Goal: Task Accomplishment & Management: Manage account settings

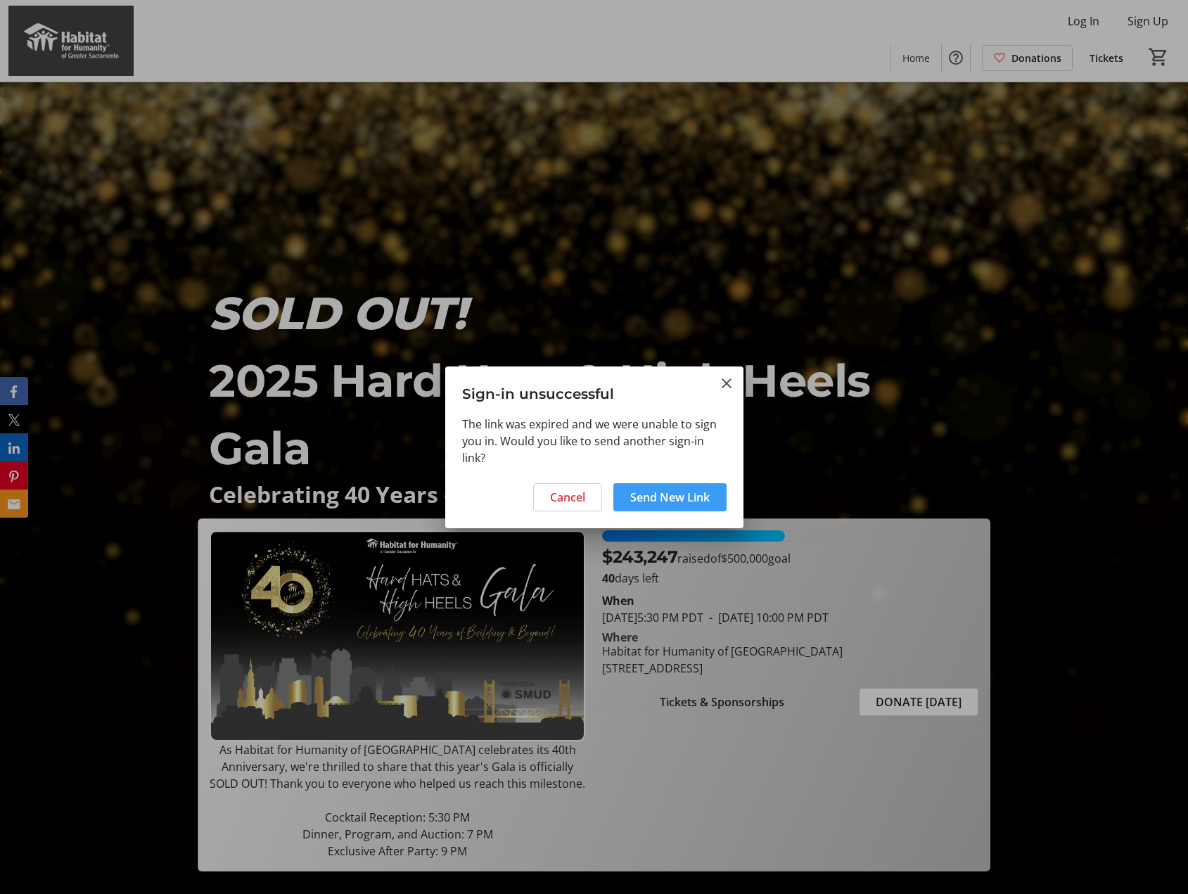
click at [672, 501] on span "Send New Link" at bounding box center [669, 497] width 79 height 17
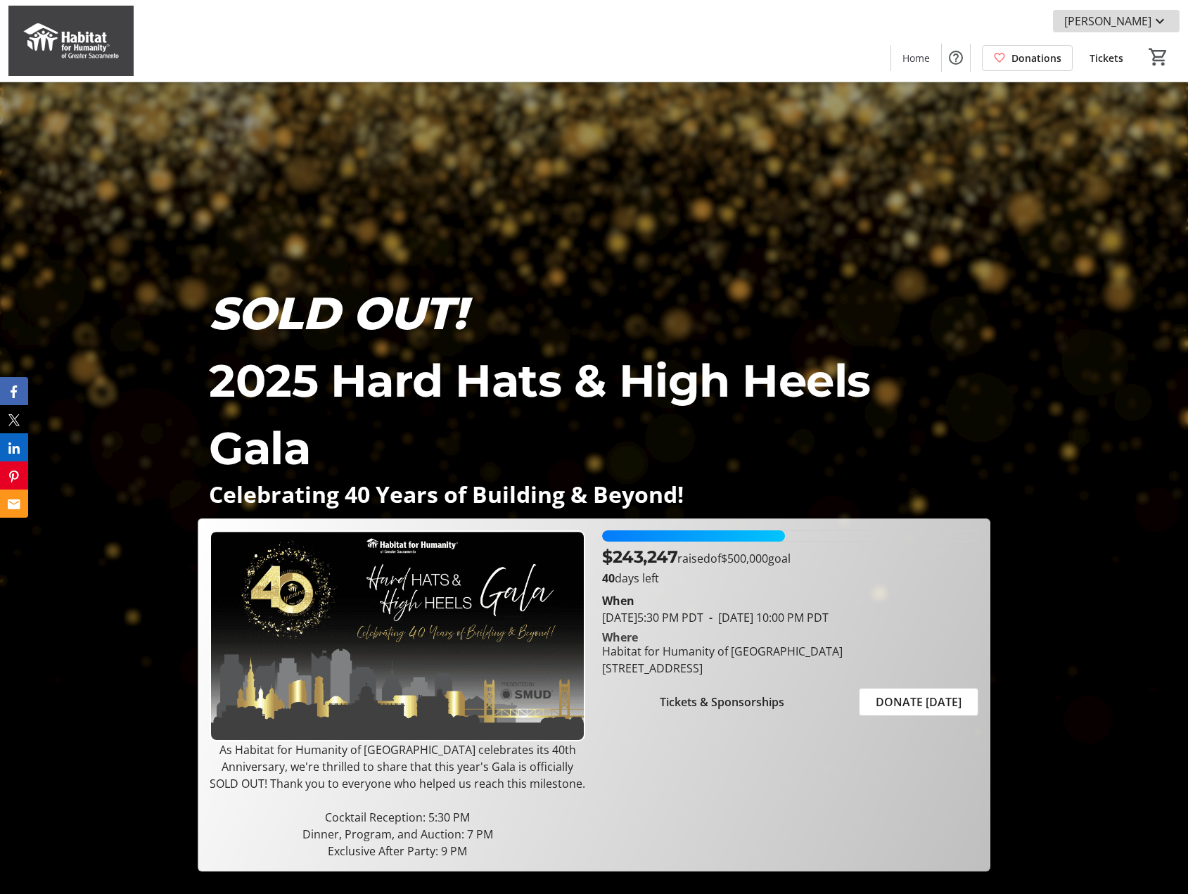
click at [1154, 23] on mat-icon at bounding box center [1159, 21] width 17 height 17
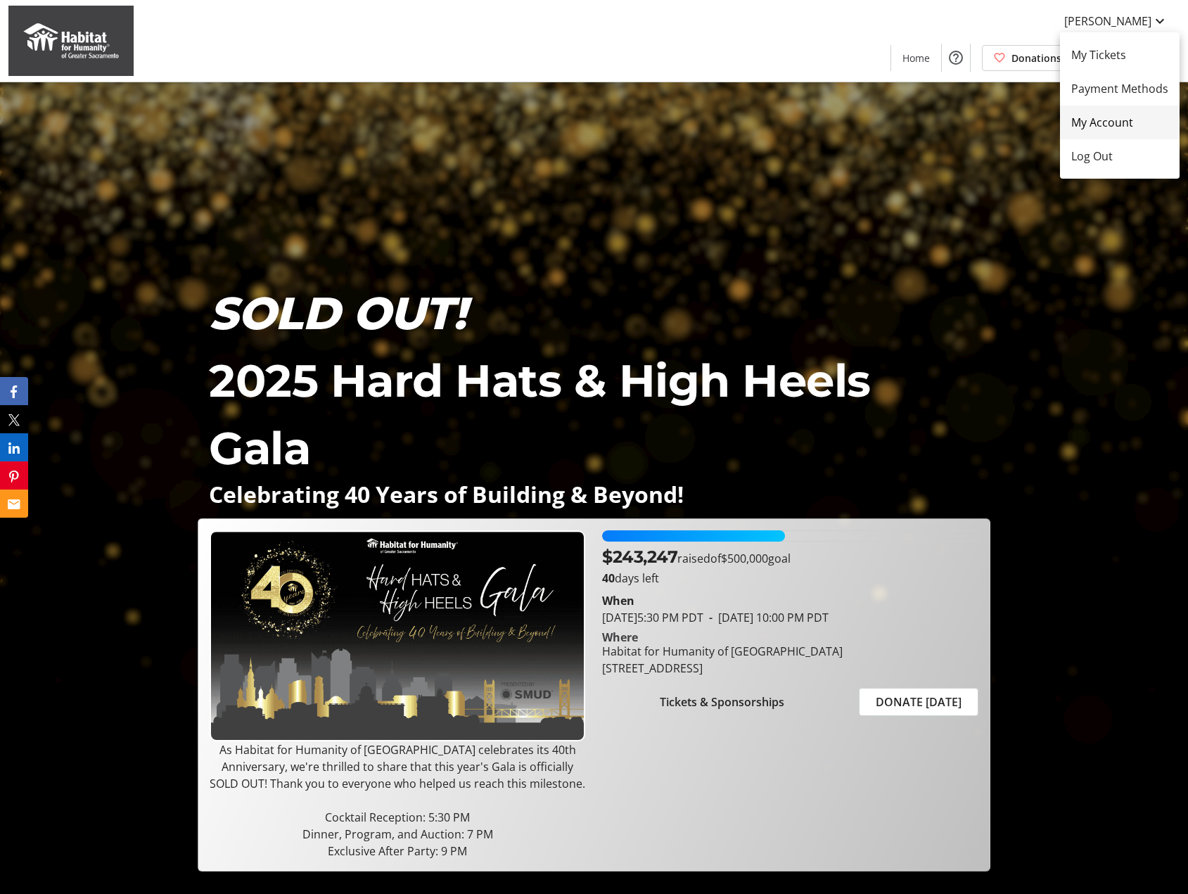
click at [1123, 131] on link "My Account" at bounding box center [1120, 123] width 120 height 34
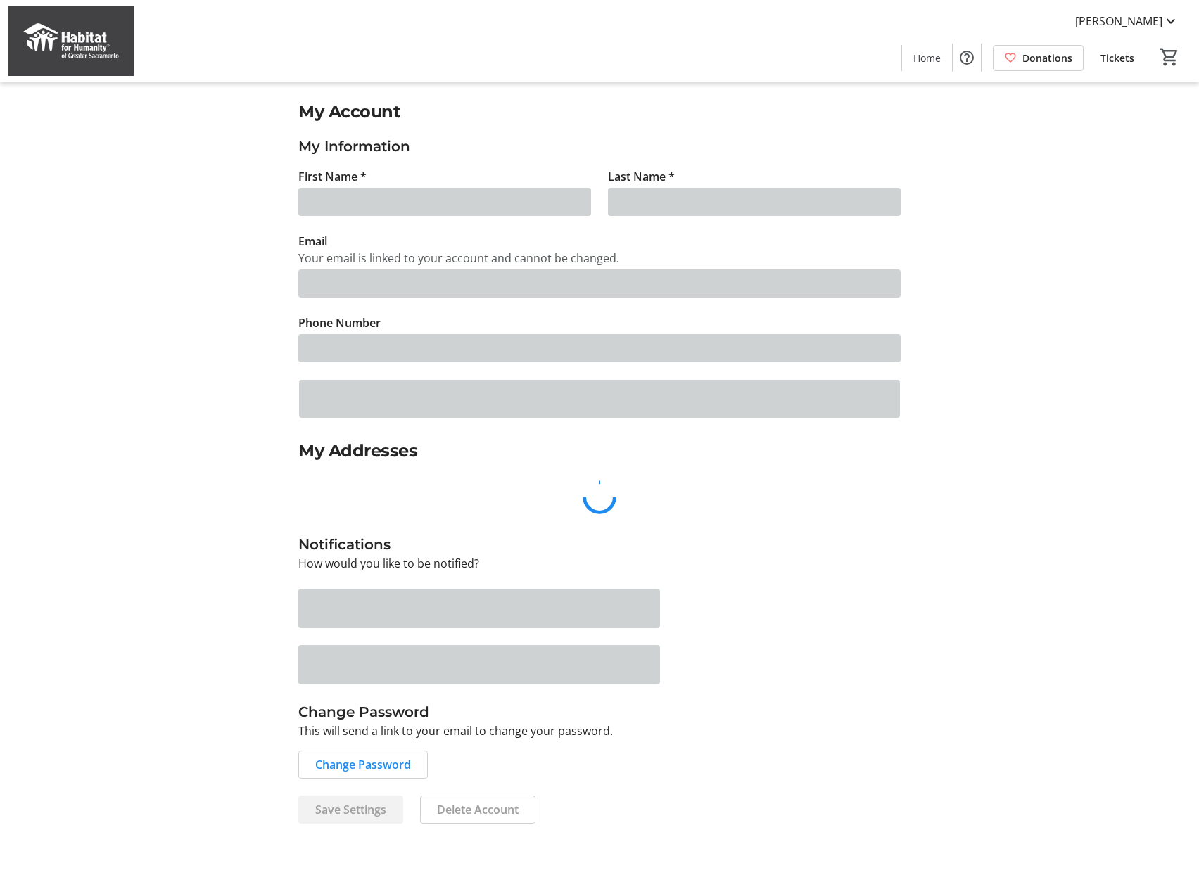
type input "[PERSON_NAME]"
type input "Begines"
type input "[EMAIL_ADDRESS][DOMAIN_NAME]"
type input "[PHONE_NUMBER]"
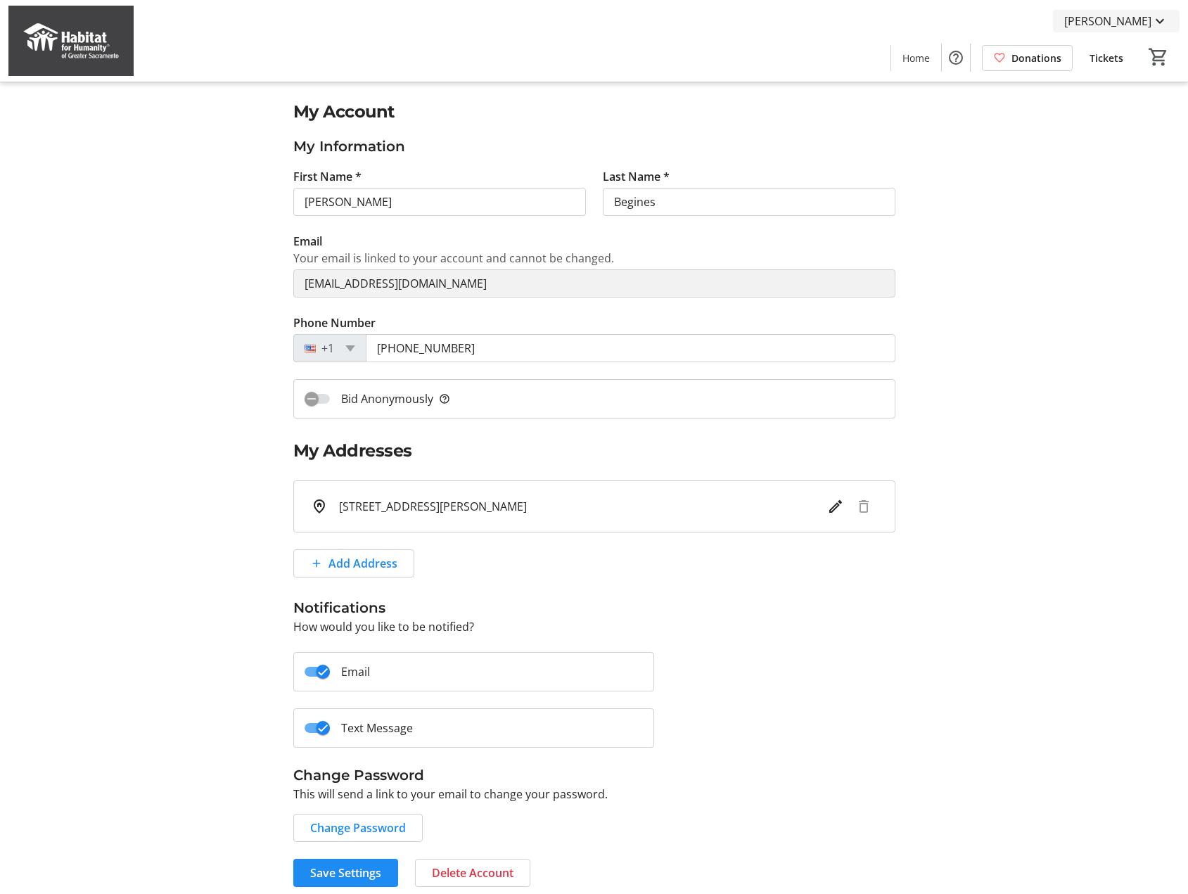
click at [1132, 28] on span "[PERSON_NAME]" at bounding box center [1107, 21] width 87 height 17
click at [1126, 87] on span "Payment Methods" at bounding box center [1119, 88] width 97 height 17
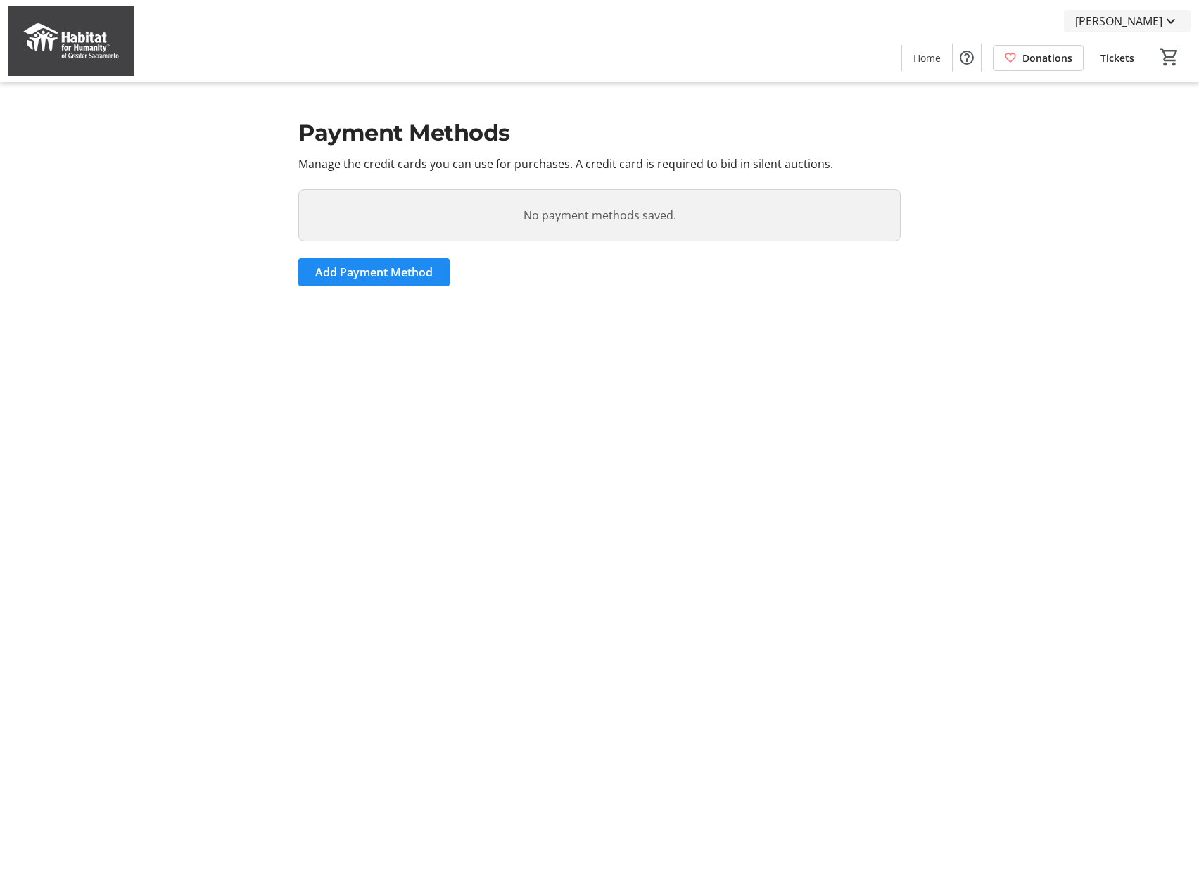
click at [1117, 18] on span "[PERSON_NAME]" at bounding box center [1118, 21] width 87 height 17
click at [1113, 129] on span "My Account" at bounding box center [1130, 122] width 97 height 17
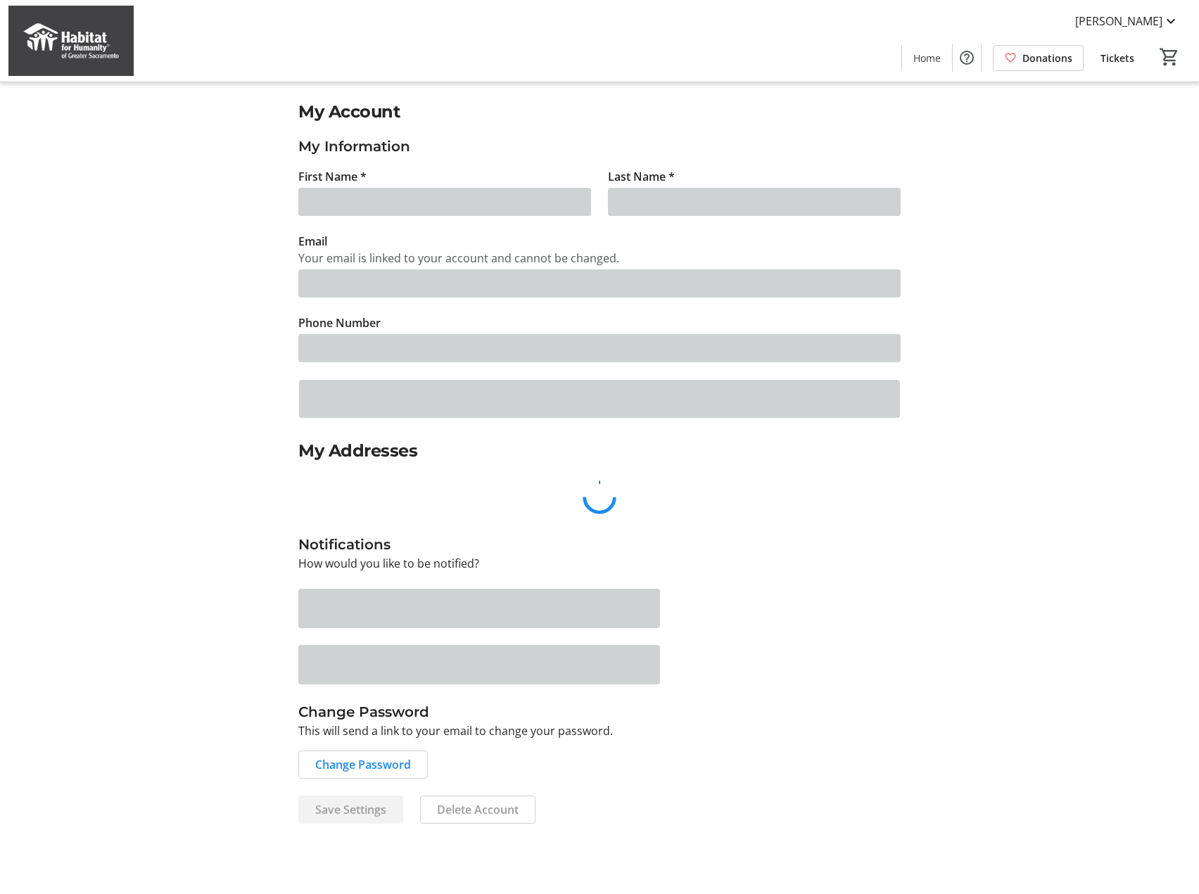
type input "[PERSON_NAME]"
type input "Begines"
type input "[EMAIL_ADDRESS][DOMAIN_NAME]"
type input "[PHONE_NUMBER]"
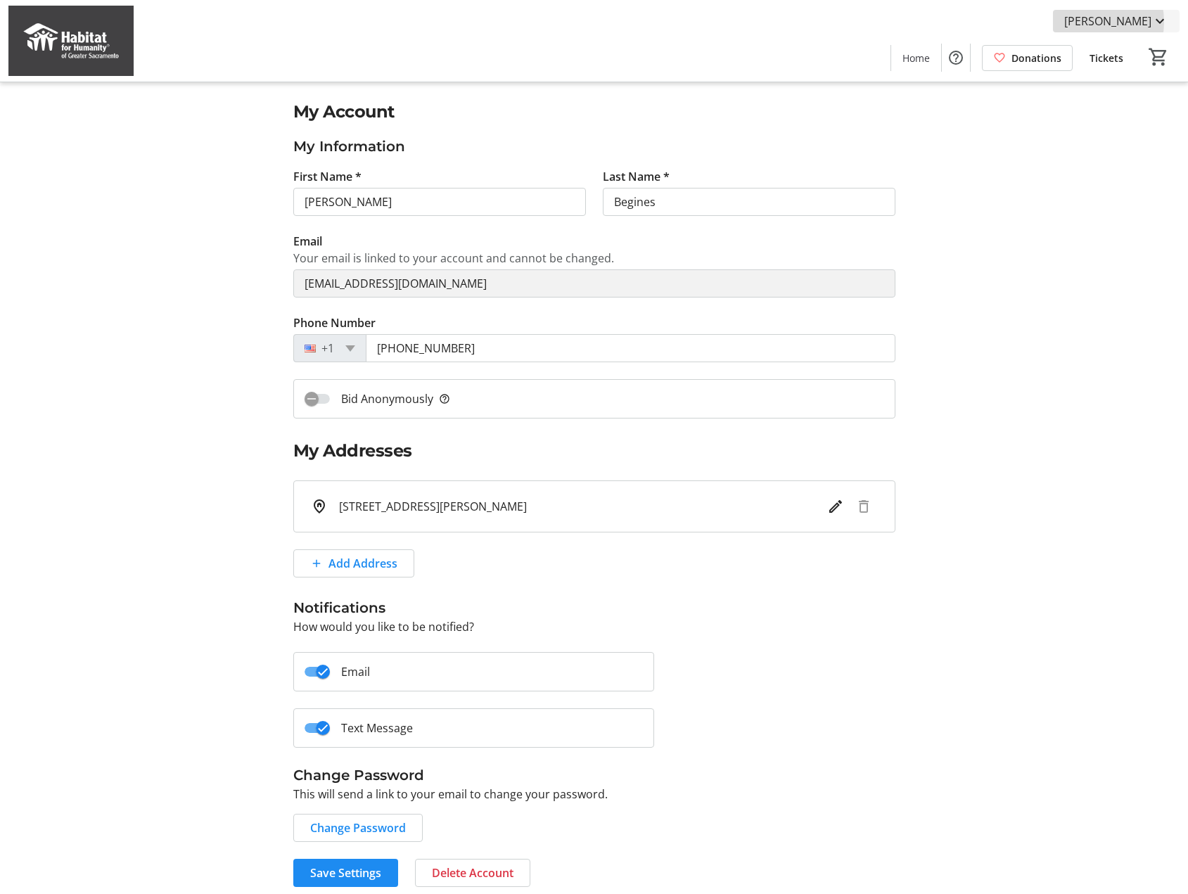
click at [1096, 22] on span "[PERSON_NAME]" at bounding box center [1107, 21] width 87 height 17
click at [1115, 46] on link "My Tickets" at bounding box center [1120, 55] width 120 height 34
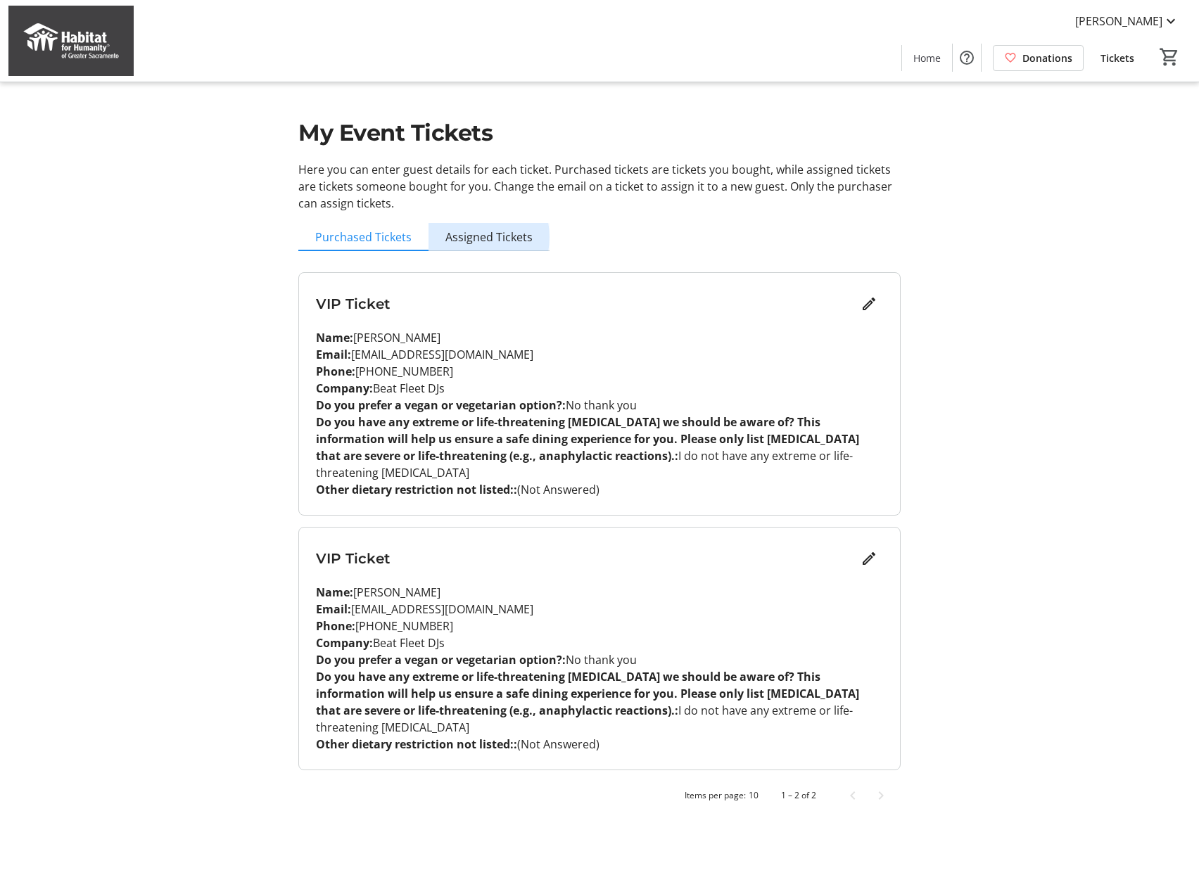
click at [468, 237] on span "Assigned Tickets" at bounding box center [488, 236] width 87 height 11
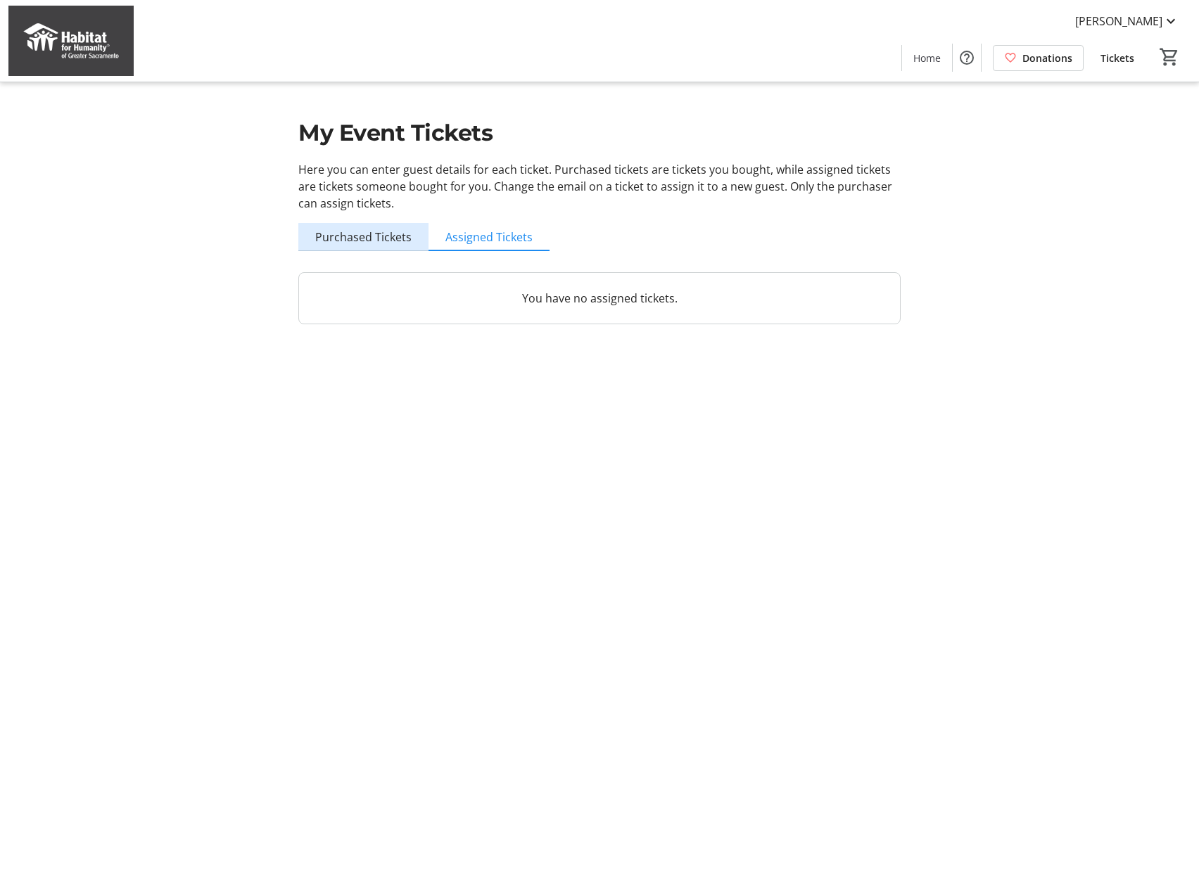
click at [369, 238] on span "Purchased Tickets" at bounding box center [363, 236] width 96 height 11
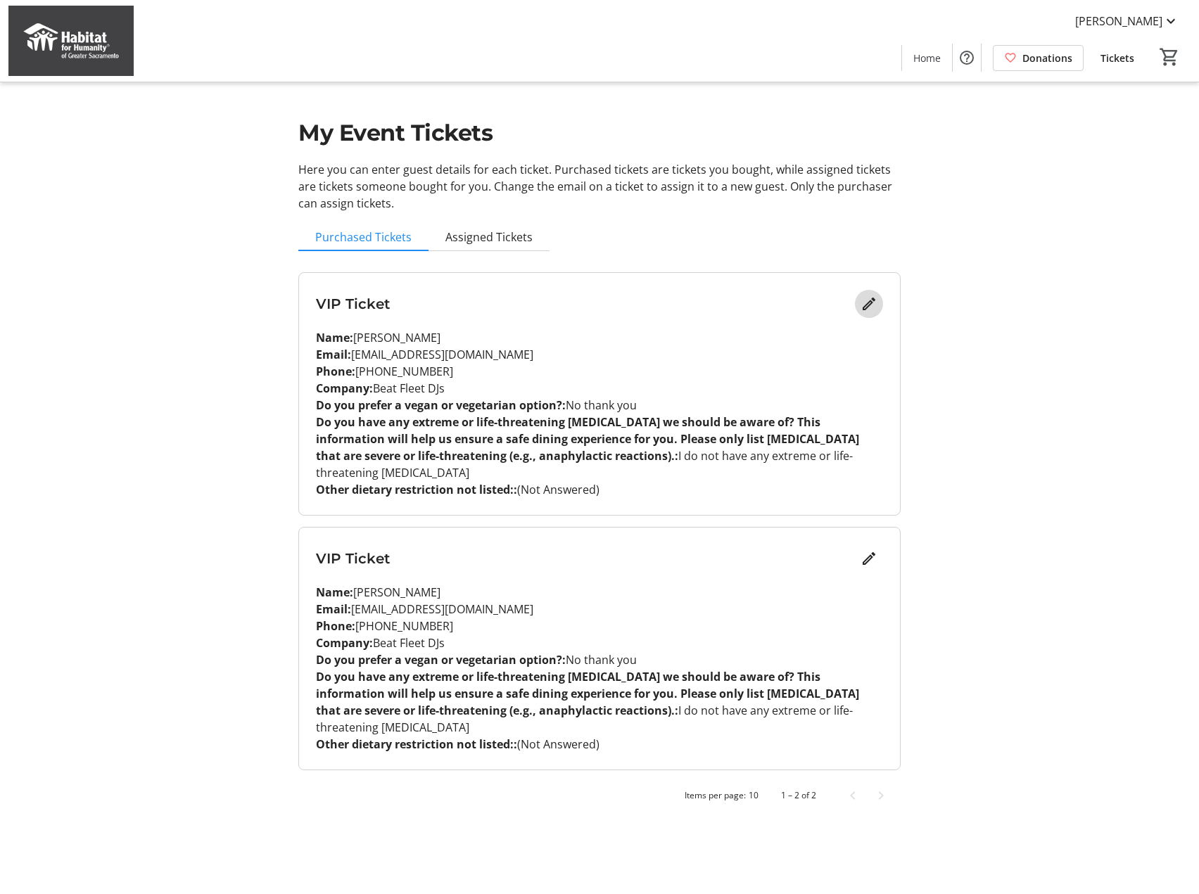
click at [871, 304] on mat-icon "Edit" at bounding box center [868, 303] width 17 height 17
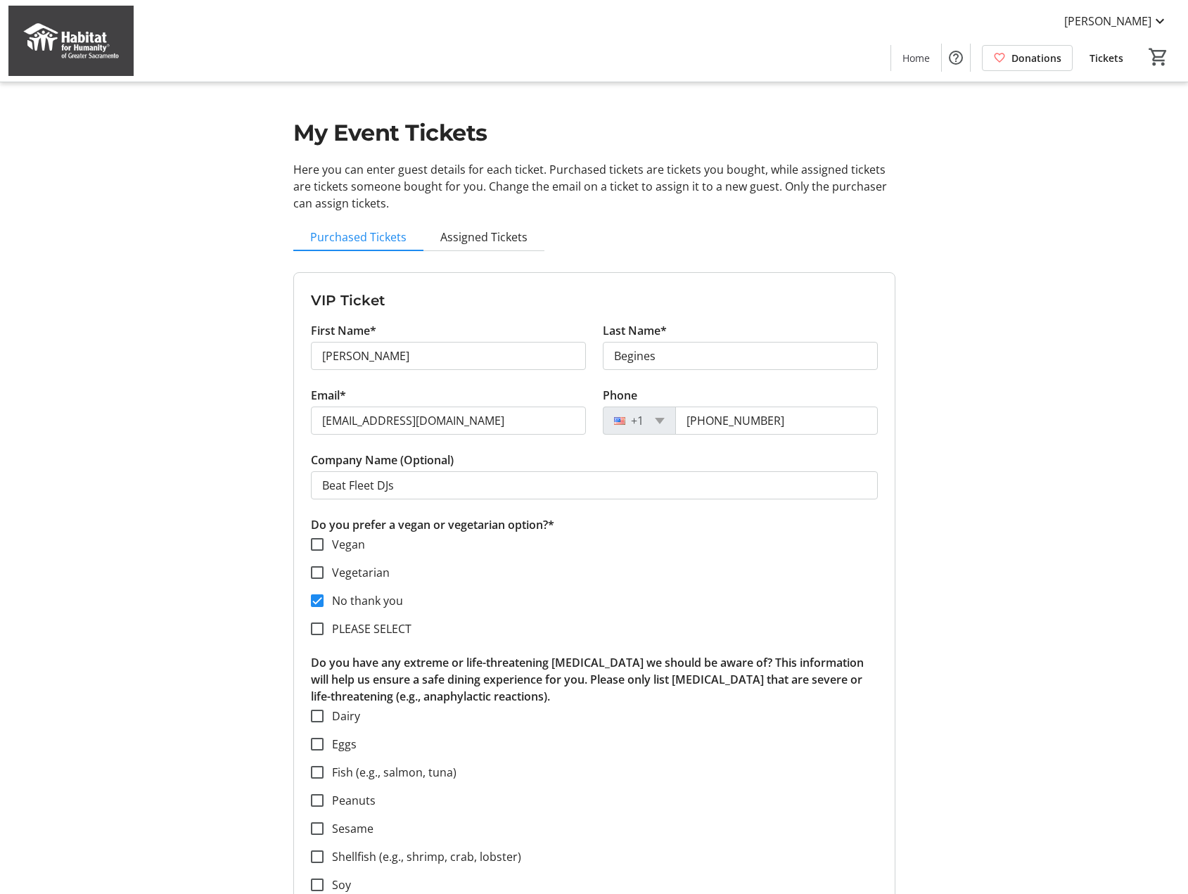
click at [1104, 58] on span "Tickets" at bounding box center [1107, 58] width 34 height 15
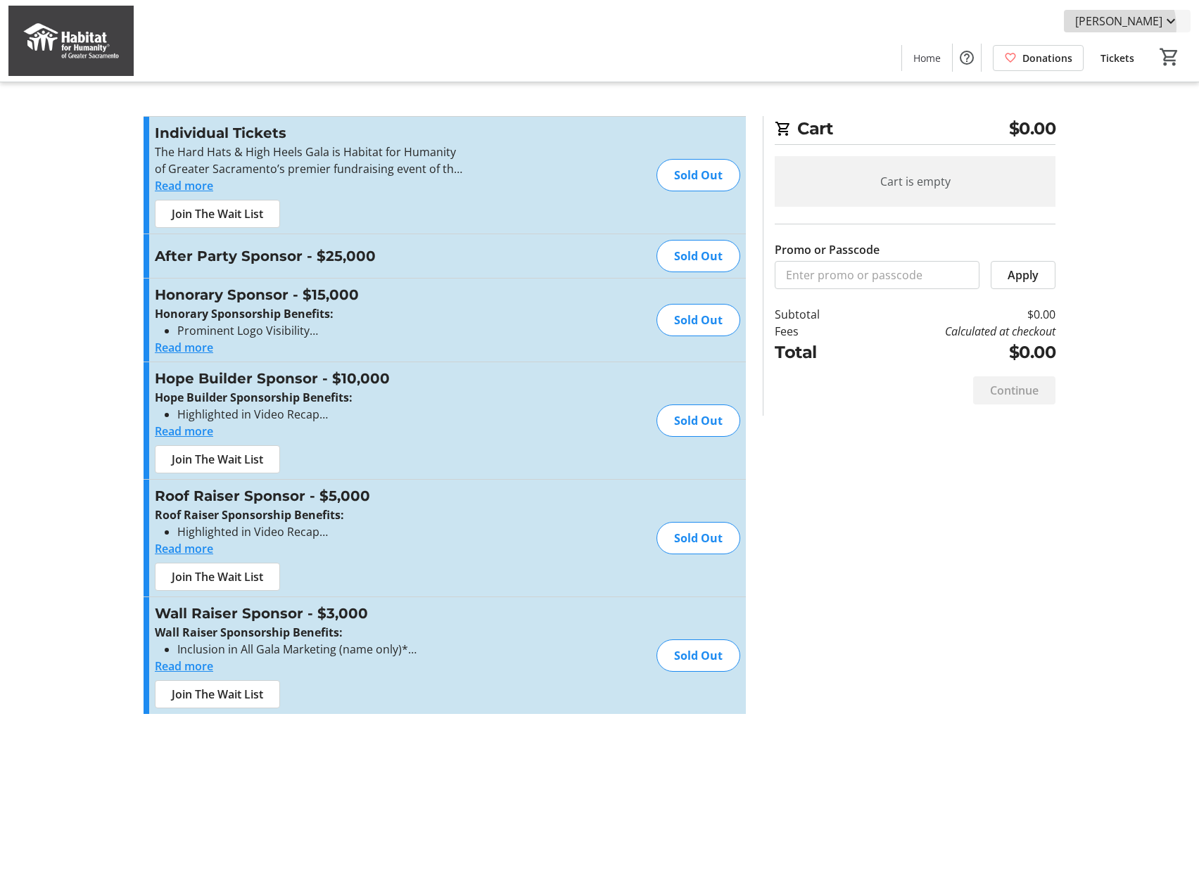
click at [1121, 27] on span "[PERSON_NAME]" at bounding box center [1118, 21] width 87 height 17
click at [1125, 51] on span "My Tickets" at bounding box center [1130, 54] width 97 height 17
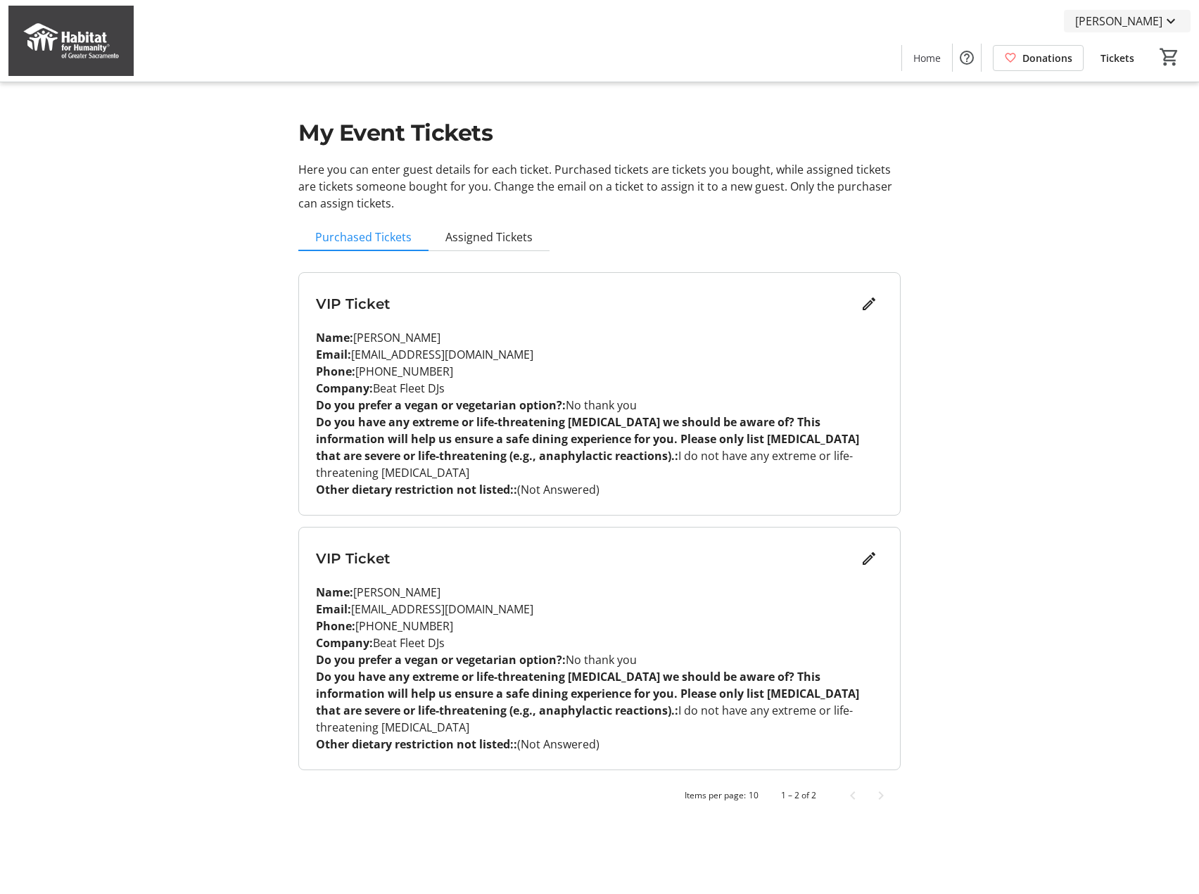
click at [1120, 23] on span "[PERSON_NAME]" at bounding box center [1118, 21] width 87 height 17
click at [1124, 120] on span "My Account" at bounding box center [1130, 122] width 97 height 17
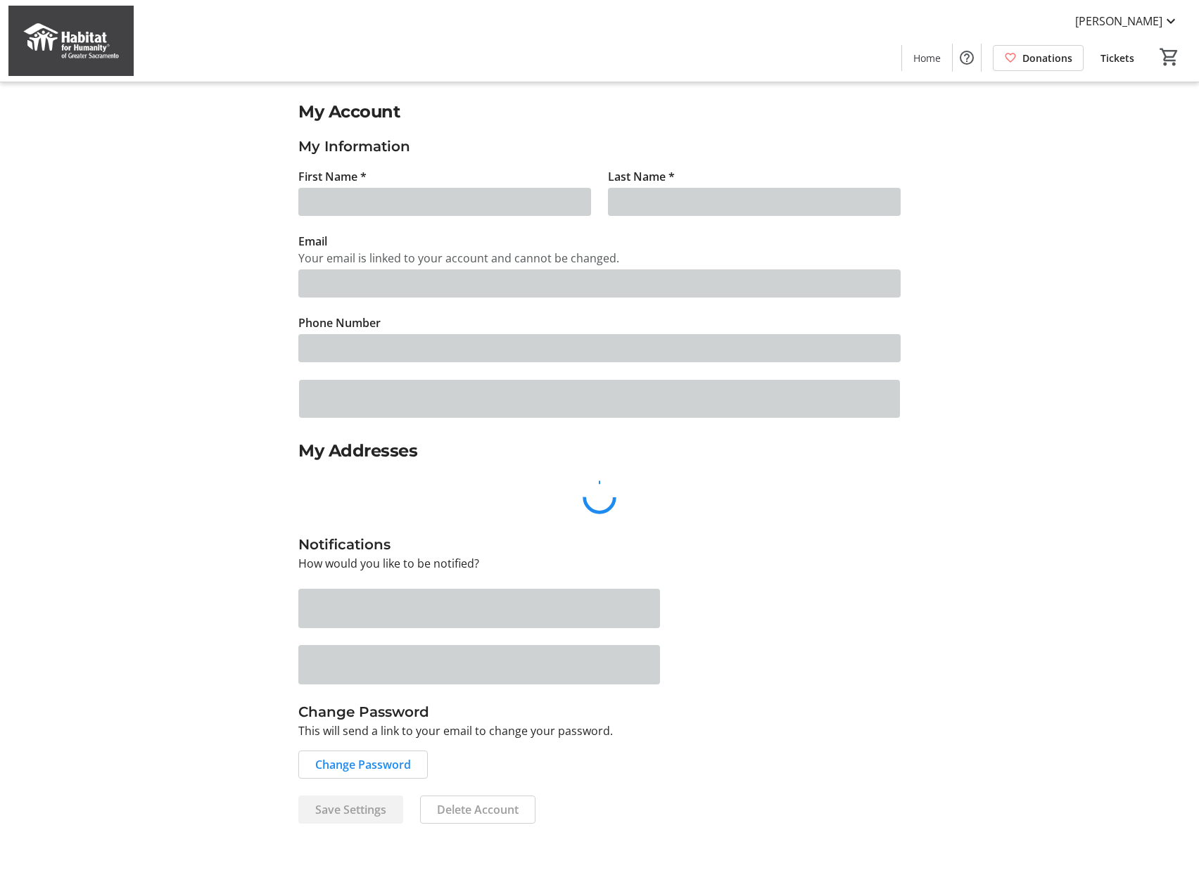
type input "[PERSON_NAME]"
type input "Begines"
type input "[EMAIL_ADDRESS][DOMAIN_NAME]"
type input "[PHONE_NUMBER]"
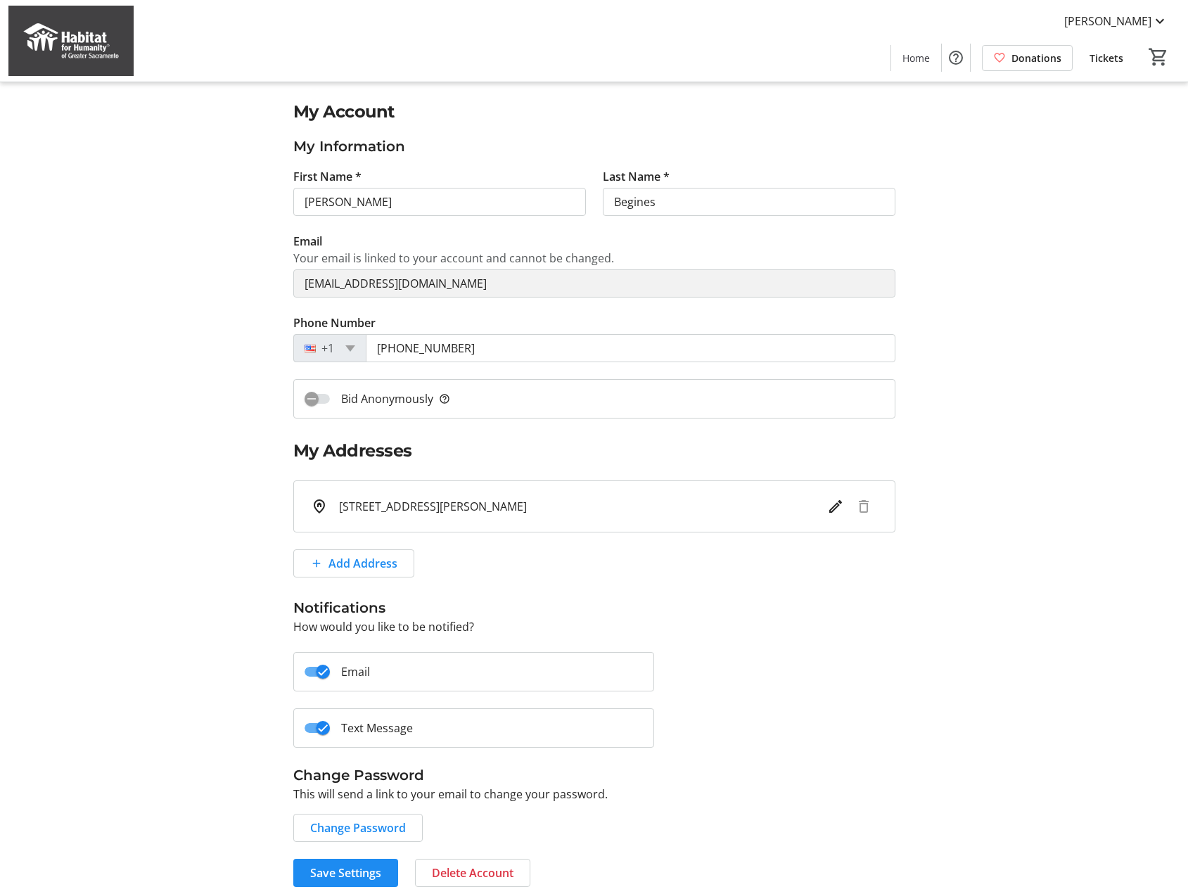
click at [98, 46] on img at bounding box center [70, 41] width 125 height 70
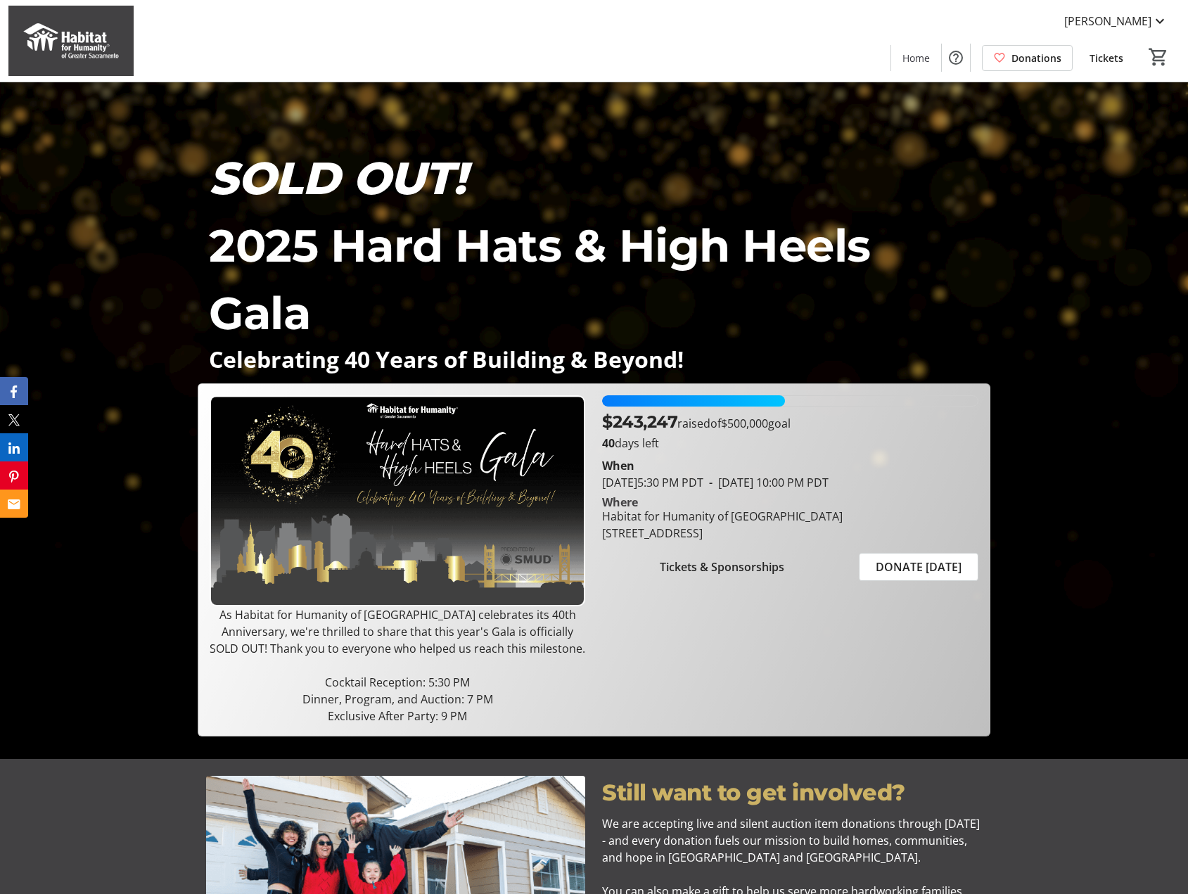
scroll to position [141, 0]
